Goal: Task Accomplishment & Management: Complete application form

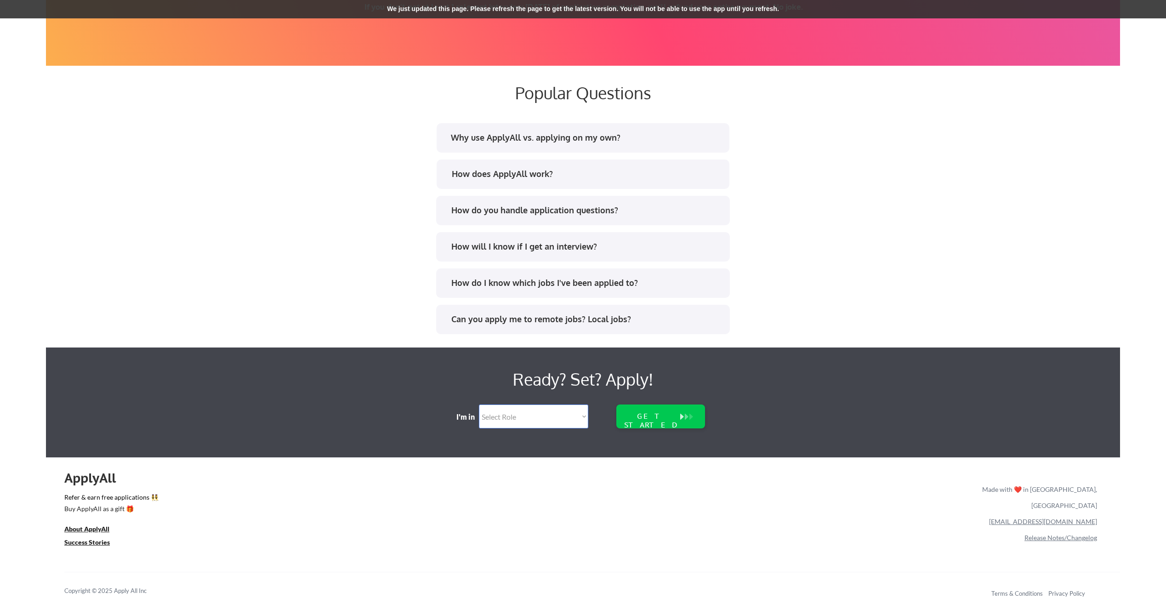
scroll to position [1694, 0]
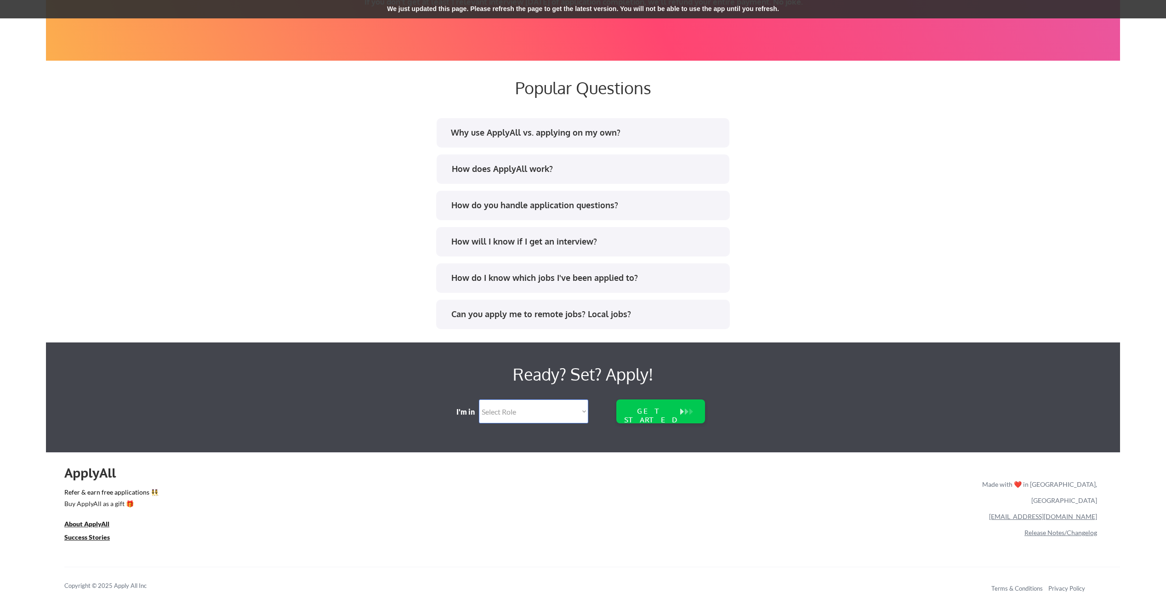
click at [569, 414] on select "Select Role Software Engineering Product Management Customer Success Sales UI/U…" at bounding box center [533, 411] width 109 height 24
select select ""sales0""
click at [479, 399] on select "Select Role Software Engineering Product Management Customer Success Sales UI/U…" at bounding box center [533, 411] width 109 height 24
select select ""sales0""
click at [571, 417] on select "Select Role Software Engineering Product Management Customer Success Sales UI/U…" at bounding box center [533, 411] width 109 height 24
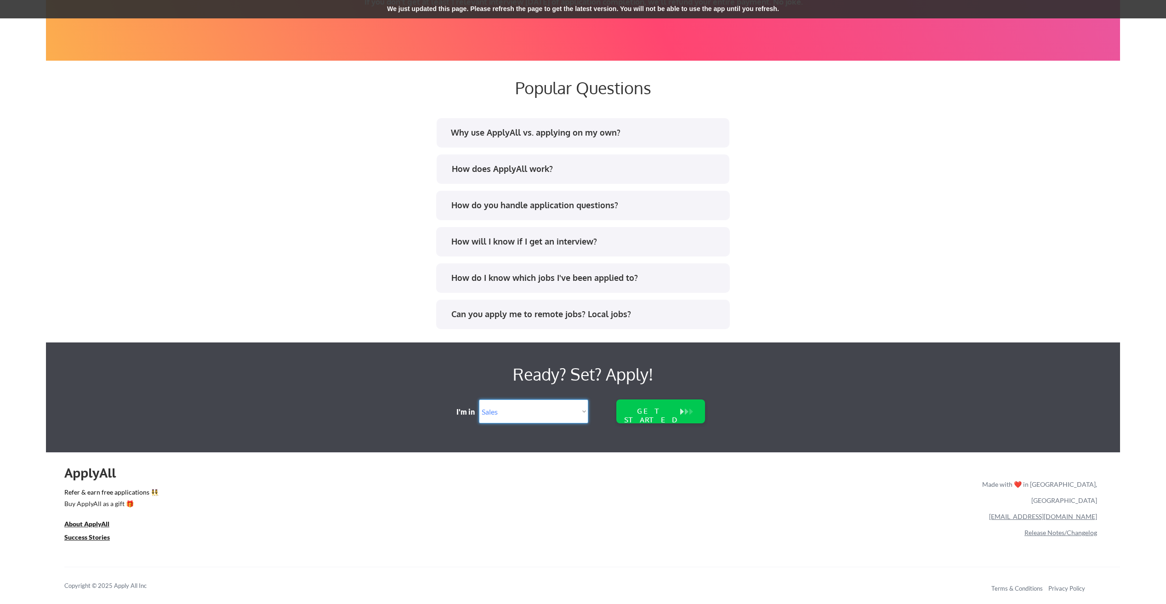
select select ""marketing___comms""
click at [479, 399] on select "Select Role Software Engineering Product Management Customer Success Sales UI/U…" at bounding box center [533, 411] width 109 height 24
select select ""marketing___comms""
click at [561, 412] on select "Select Role Software Engineering Product Management Customer Success Sales UI/U…" at bounding box center [533, 411] width 109 height 24
select select ""sales0""
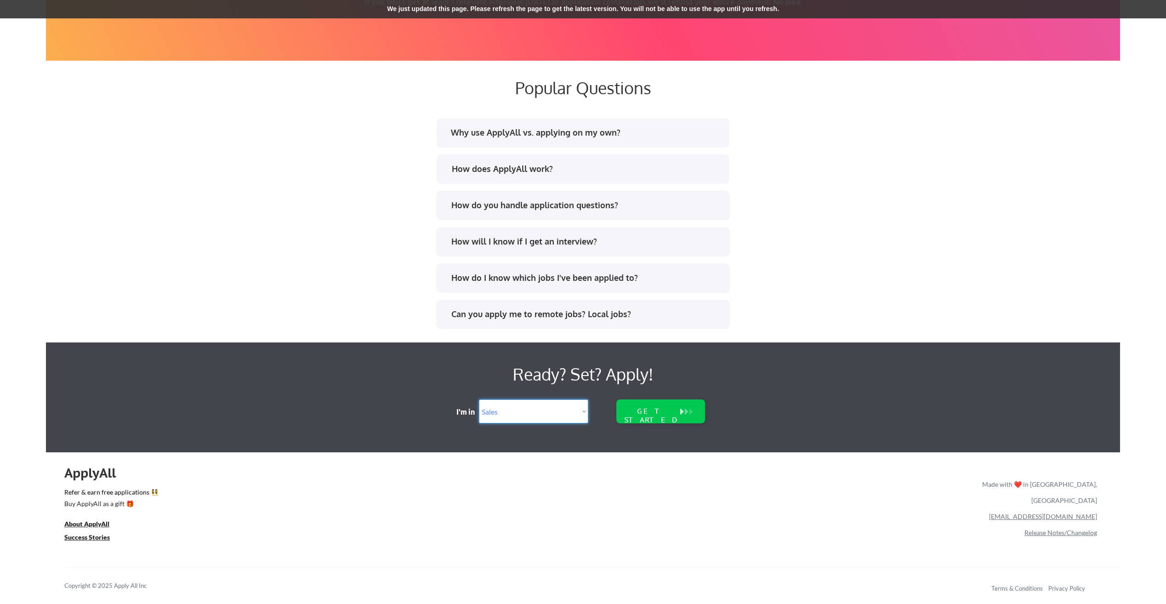
click at [479, 399] on select "Select Role Software Engineering Product Management Customer Success Sales UI/U…" at bounding box center [533, 411] width 109 height 24
select select ""sales0""
click at [649, 518] on div "ApplyAll Refer & earn free applications 👯‍♀️ Buy ApplyAll as a gift 🎁 About App…" at bounding box center [583, 532] width 1074 height 146
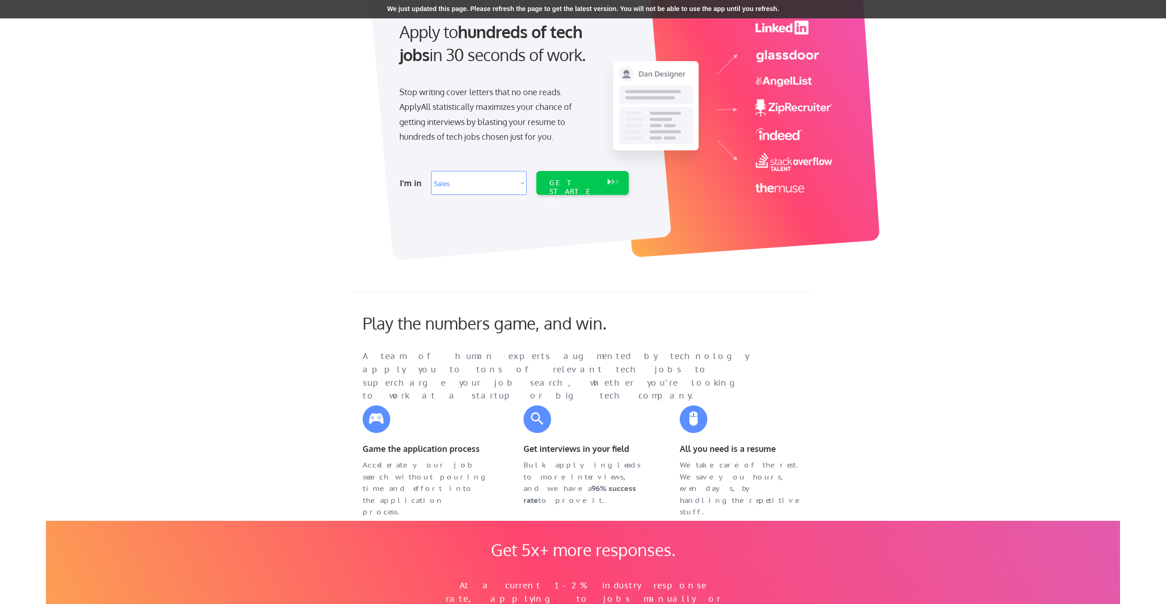
scroll to position [0, 0]
